Goal: Task Accomplishment & Management: Complete application form

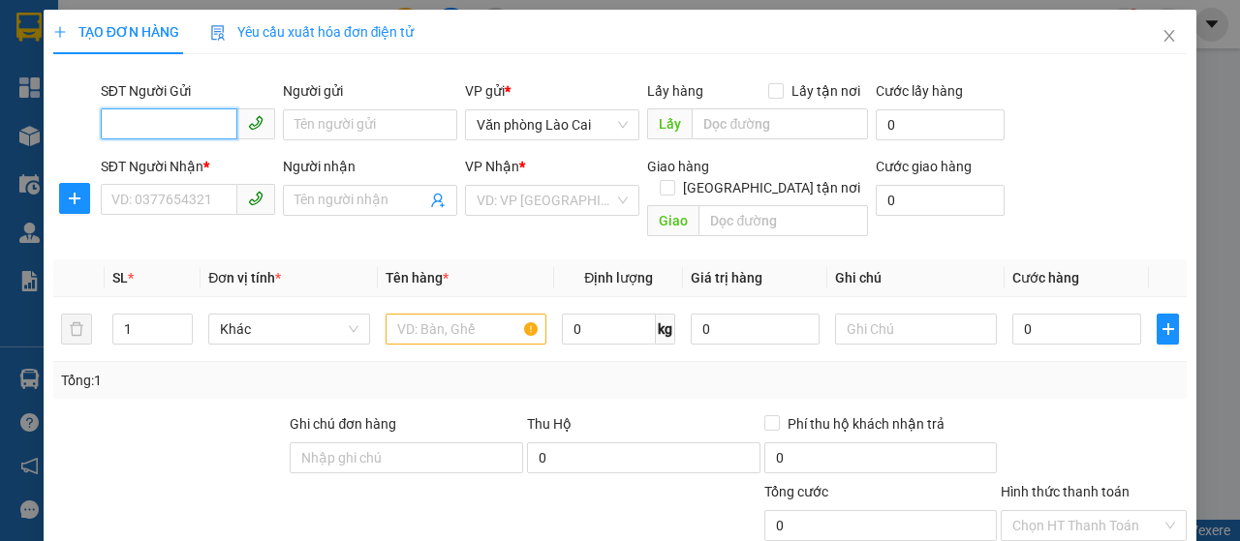
click at [183, 127] on input "SĐT Người Gửi" at bounding box center [169, 123] width 137 height 31
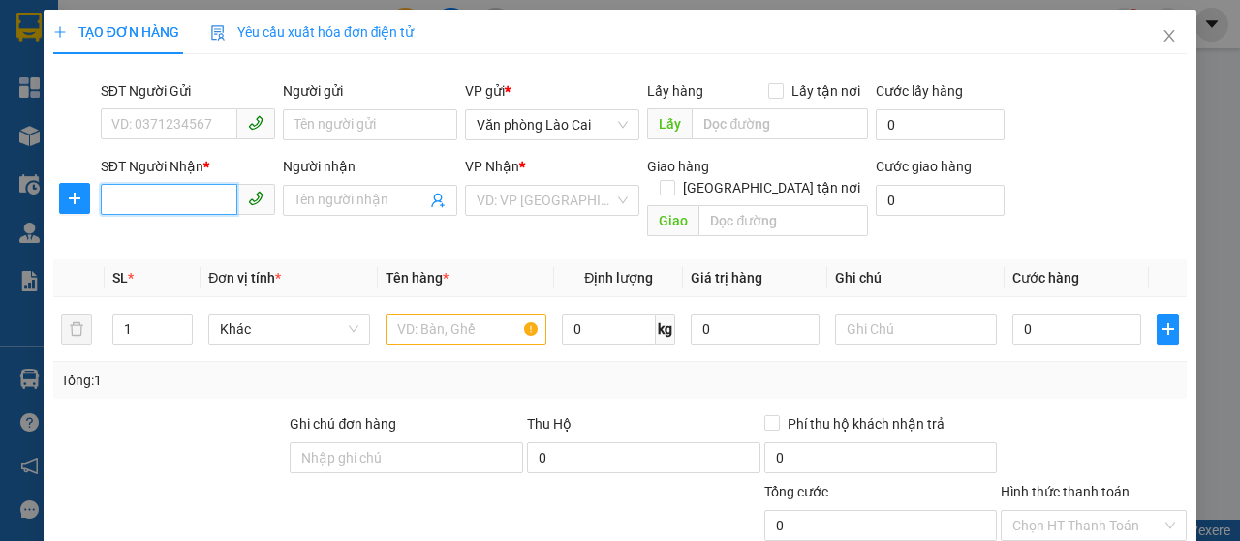
click at [159, 190] on input "SĐT Người Nhận *" at bounding box center [169, 199] width 137 height 31
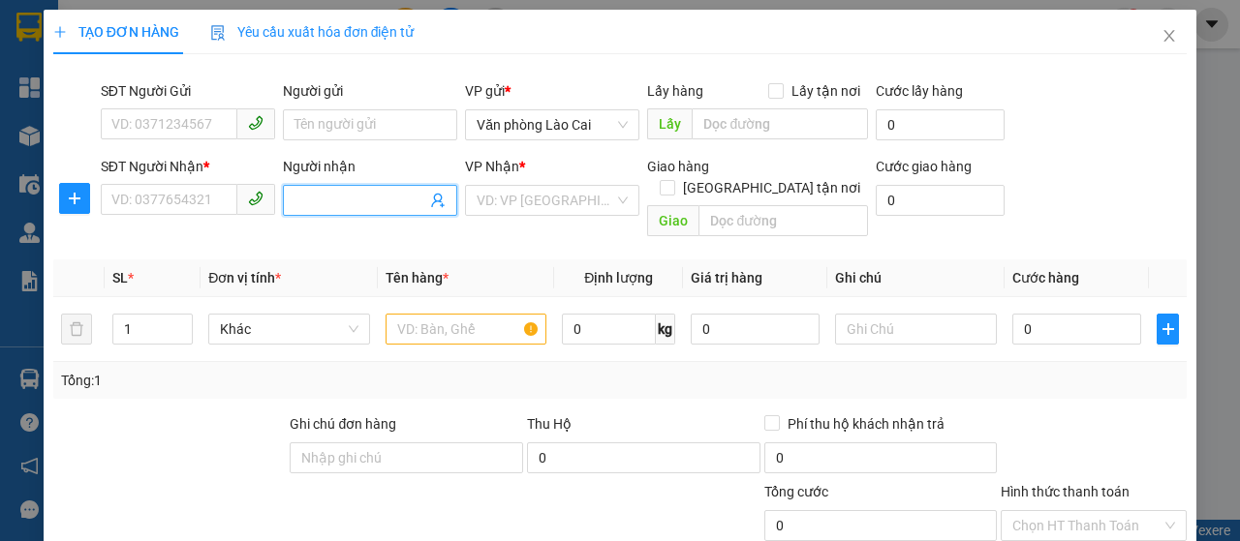
click at [317, 204] on input "Người nhận" at bounding box center [360, 200] width 132 height 21
type input "[PERSON_NAME]"
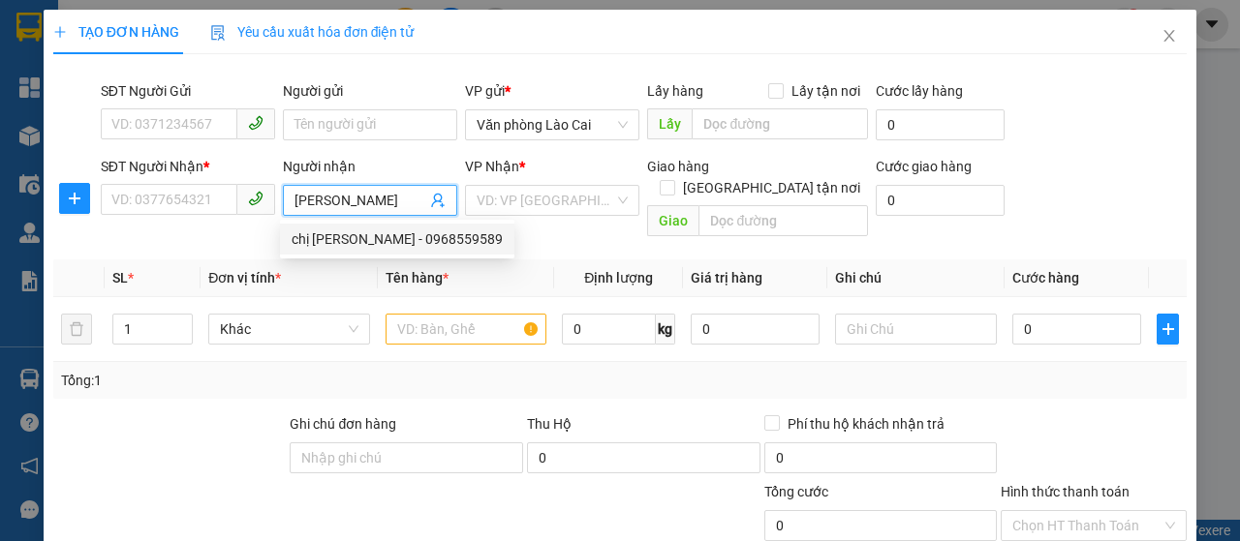
click at [399, 240] on div "chị [PERSON_NAME] - 0968559589" at bounding box center [397, 239] width 211 height 21
type input "0968559589"
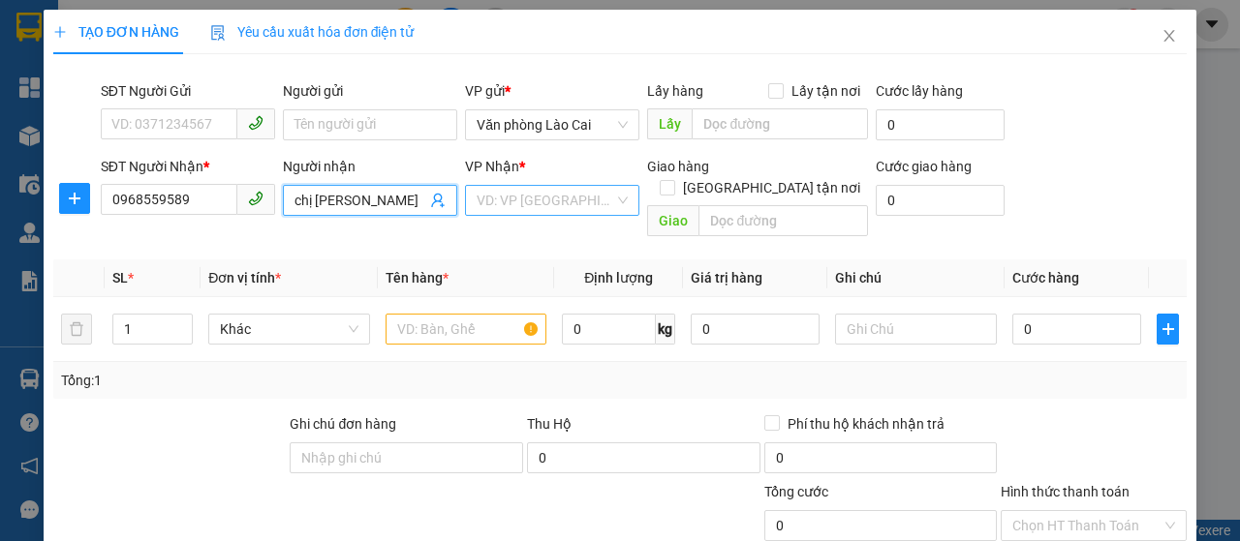
type input "chị [PERSON_NAME]"
click at [527, 200] on input "search" at bounding box center [545, 200] width 138 height 29
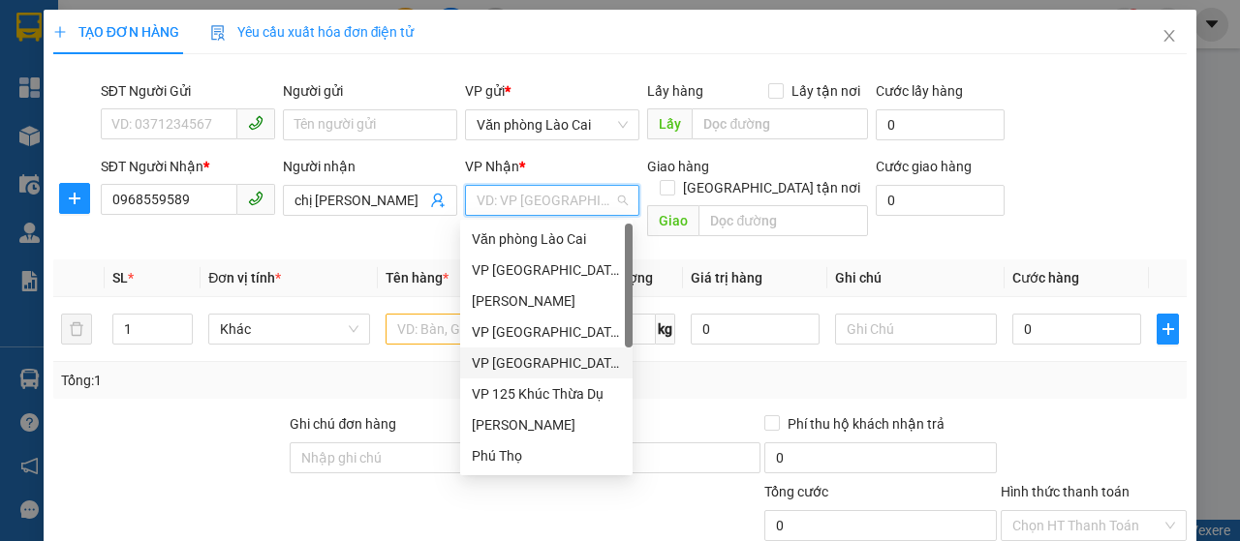
click at [532, 390] on div "VP 125 Khúc Thừa Dụ" at bounding box center [546, 394] width 149 height 21
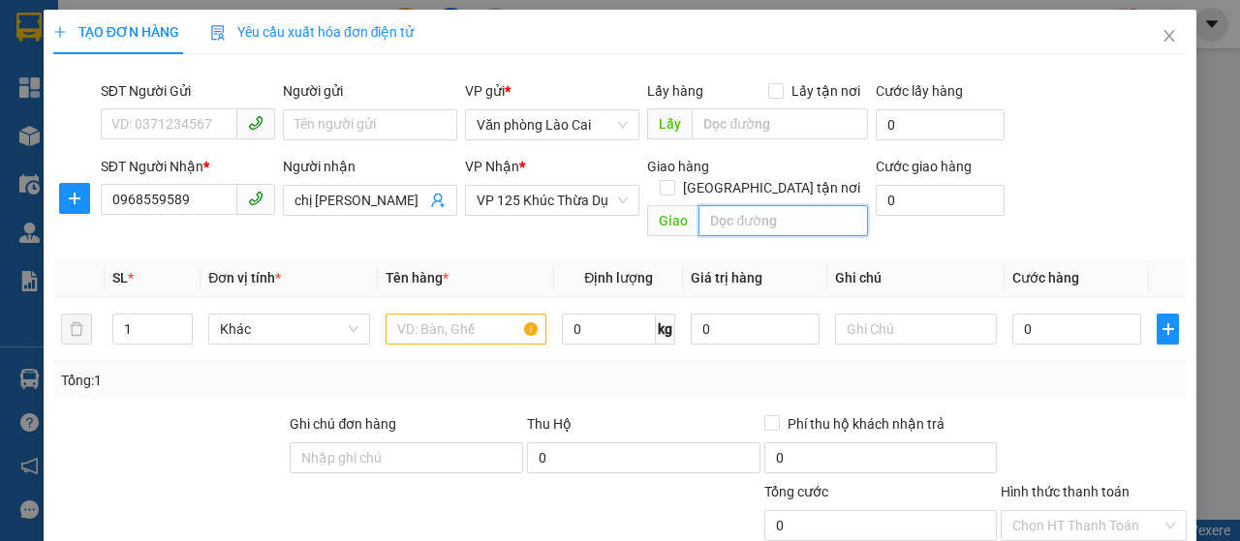
click at [724, 205] on input "text" at bounding box center [782, 220] width 169 height 31
type input "vp 125a"
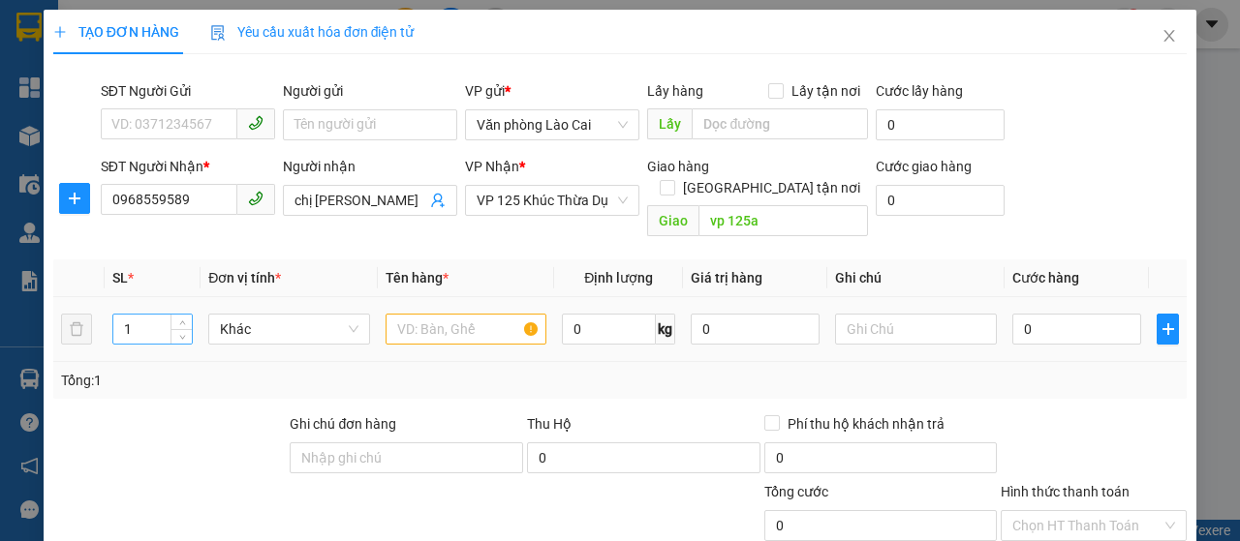
click at [140, 315] on input "1" at bounding box center [152, 329] width 79 height 29
drag, startPoint x: 138, startPoint y: 297, endPoint x: 18, endPoint y: 309, distance: 120.6
click at [18, 309] on div "TẠO ĐƠN HÀNG Yêu cầu xuất hóa đơn điện tử Transit Pickup Surcharge Ids Transit …" at bounding box center [620, 270] width 1240 height 541
type input "4"
click at [406, 314] on input "text" at bounding box center [466, 329] width 162 height 31
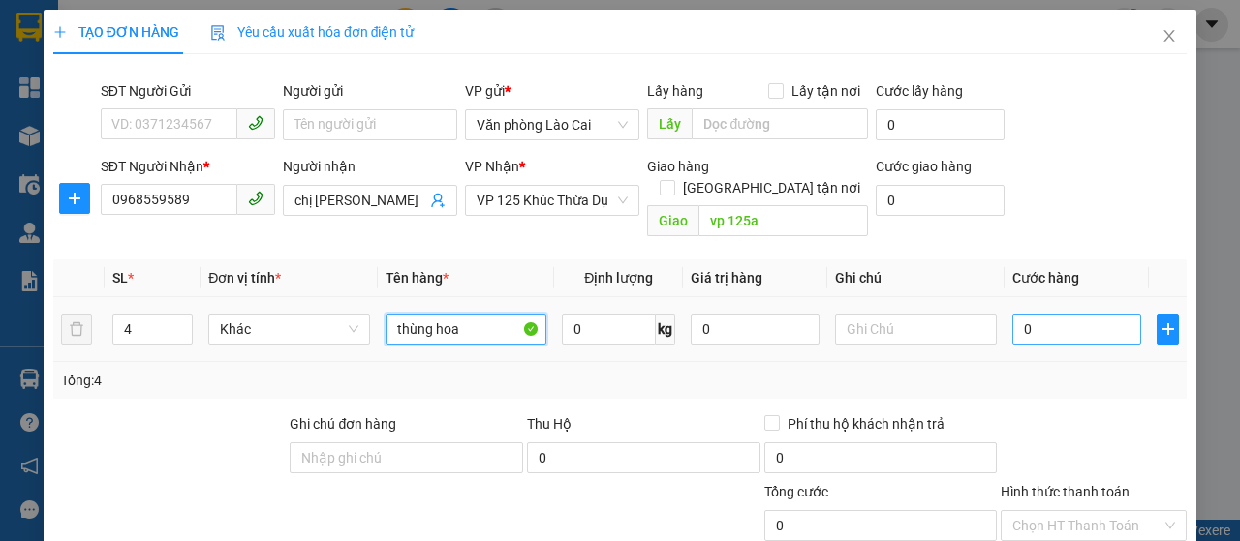
type input "thùng hoa"
click at [1046, 314] on input "0" at bounding box center [1076, 329] width 129 height 31
type input "3"
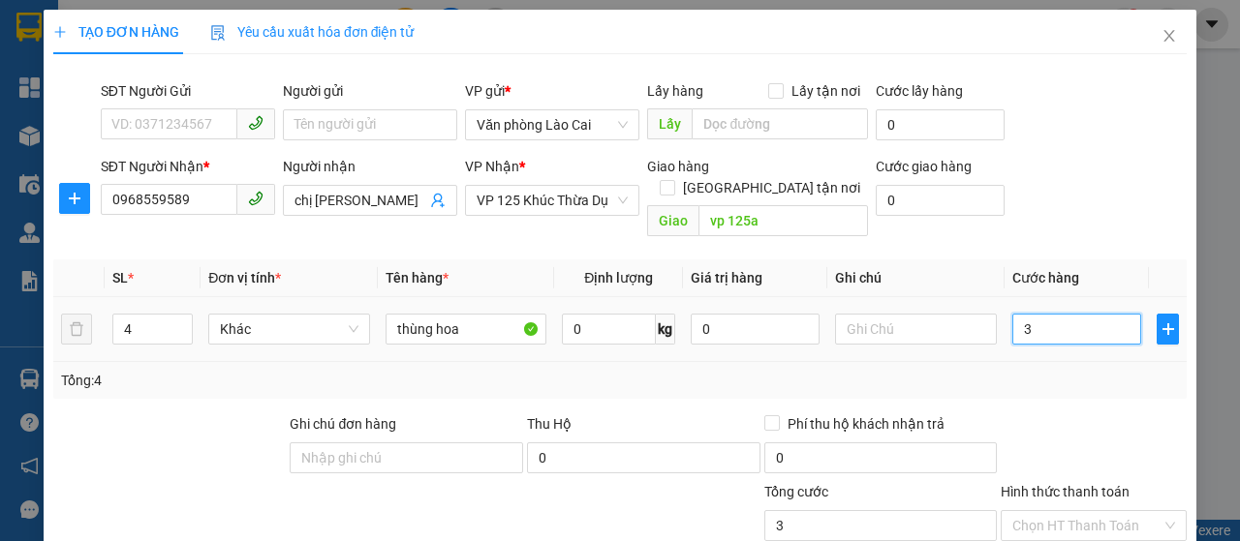
type input "32"
type input "320"
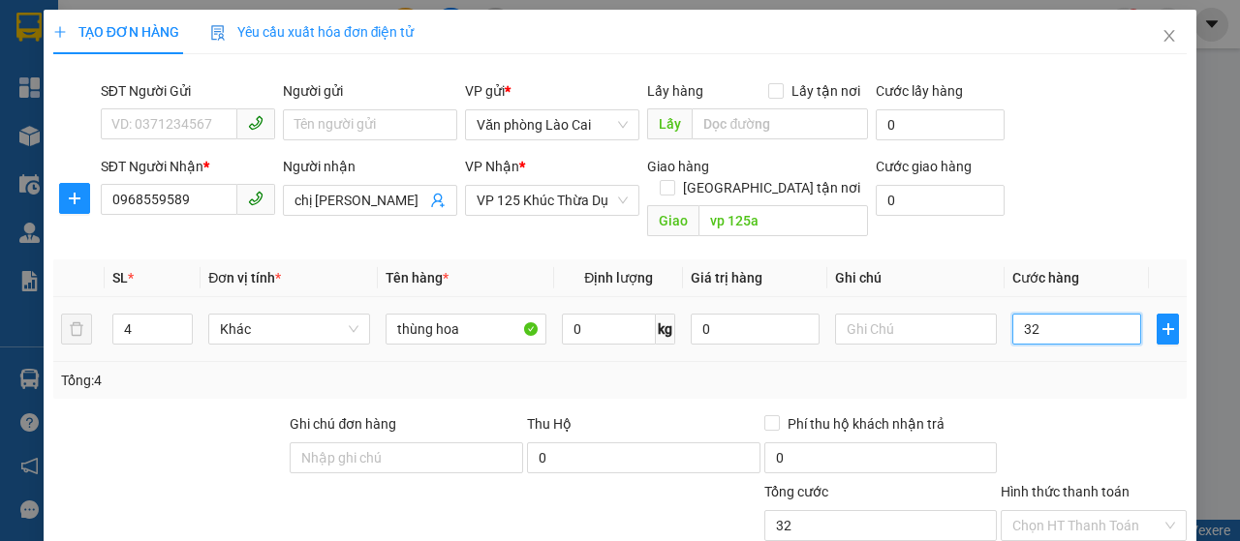
type input "320"
type input "3.200"
type input "32.000"
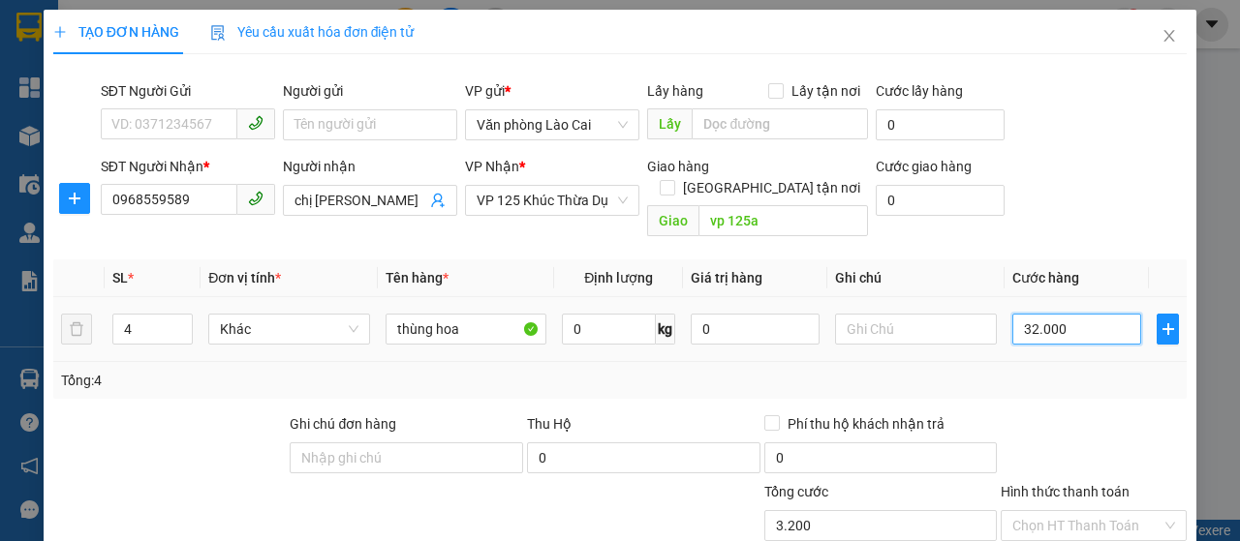
type input "32.000"
type input "320.000"
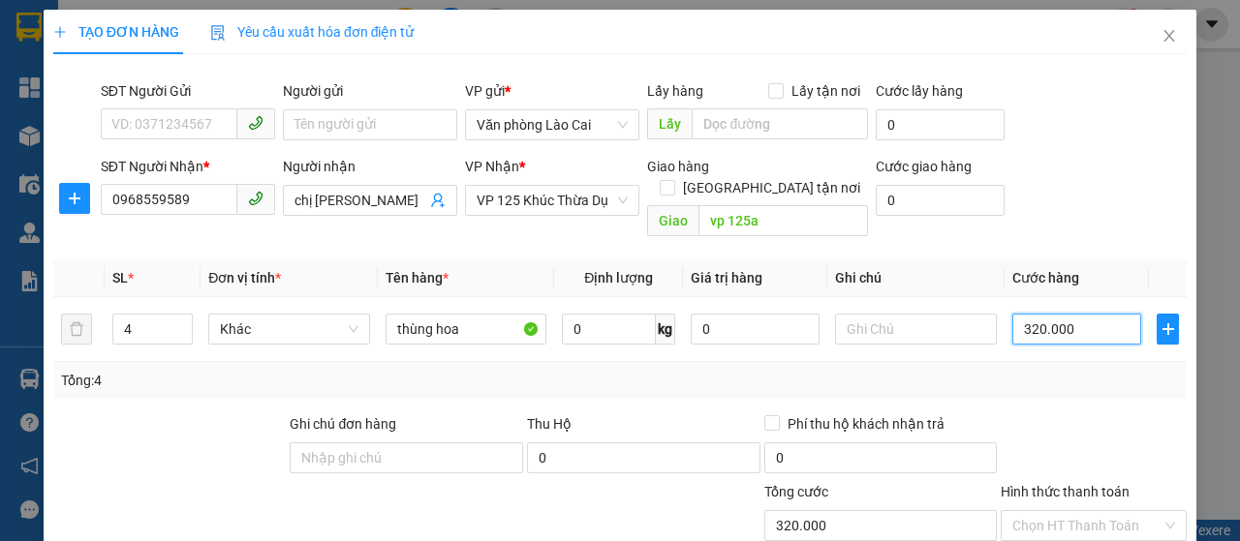
type input "320.000"
click at [1077, 414] on div at bounding box center [1093, 448] width 190 height 68
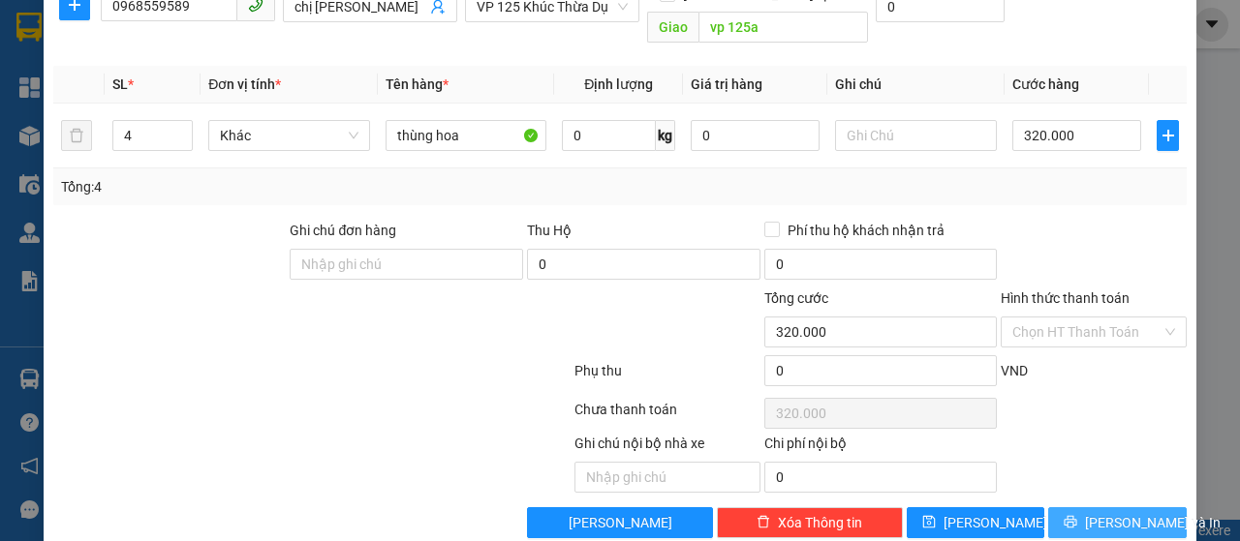
click at [1092, 512] on span "[PERSON_NAME] và In" at bounding box center [1153, 522] width 136 height 21
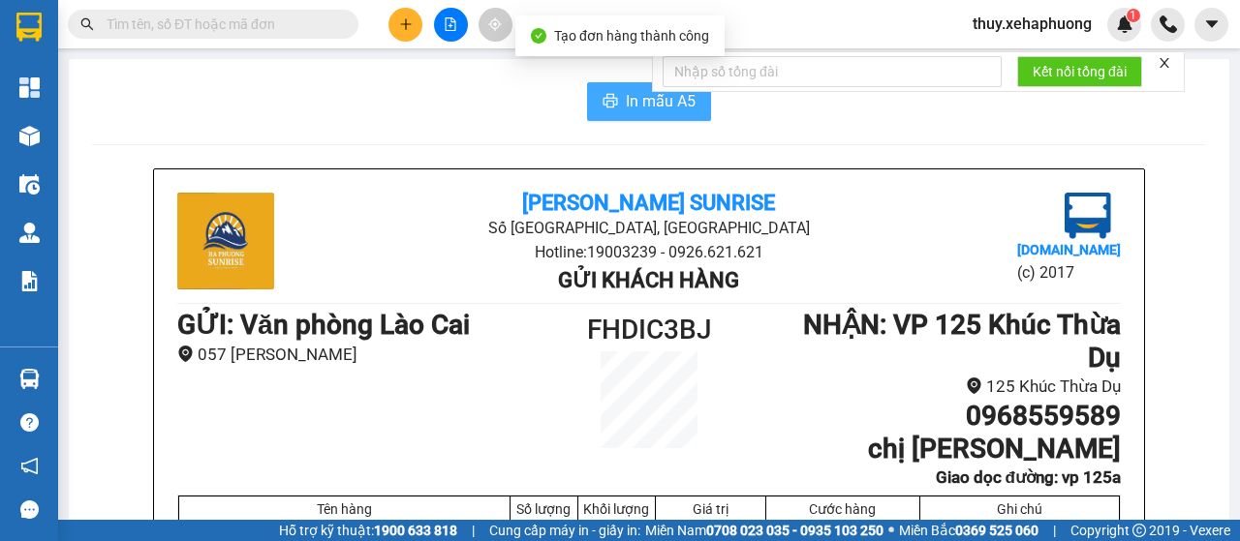
click at [602, 110] on span "printer" at bounding box center [609, 102] width 15 height 18
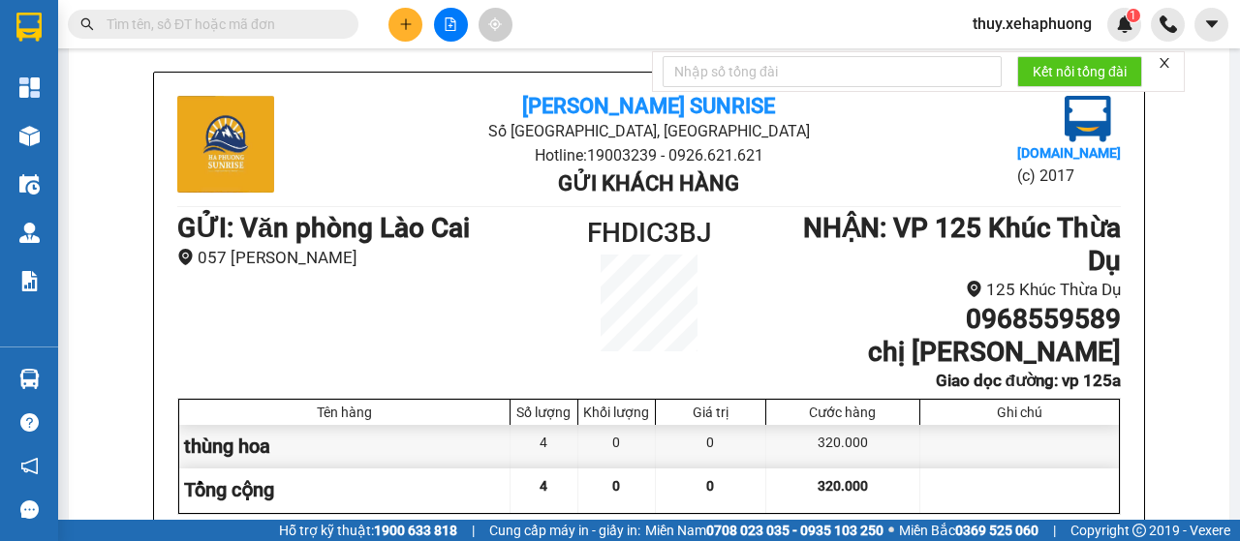
scroll to position [194, 0]
